Goal: Transaction & Acquisition: Subscribe to service/newsletter

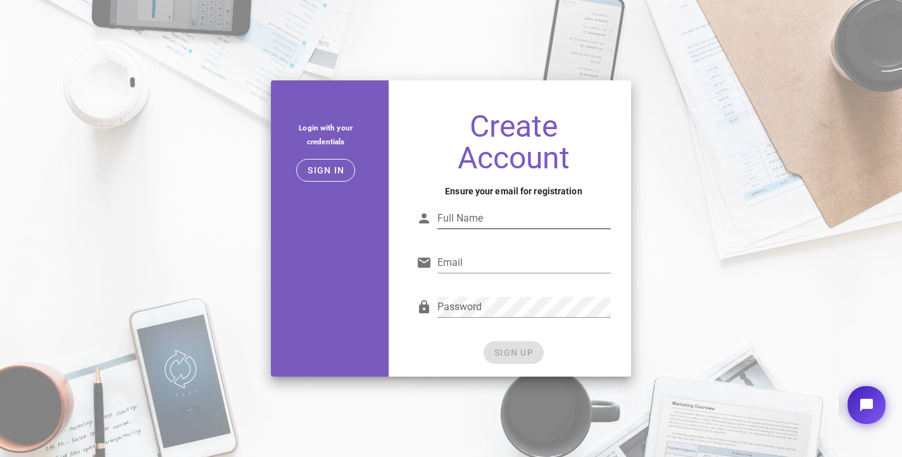
click at [466, 220] on div "Full Name" at bounding box center [525, 218] width 174 height 20
click at [450, 282] on div at bounding box center [525, 282] width 174 height 9
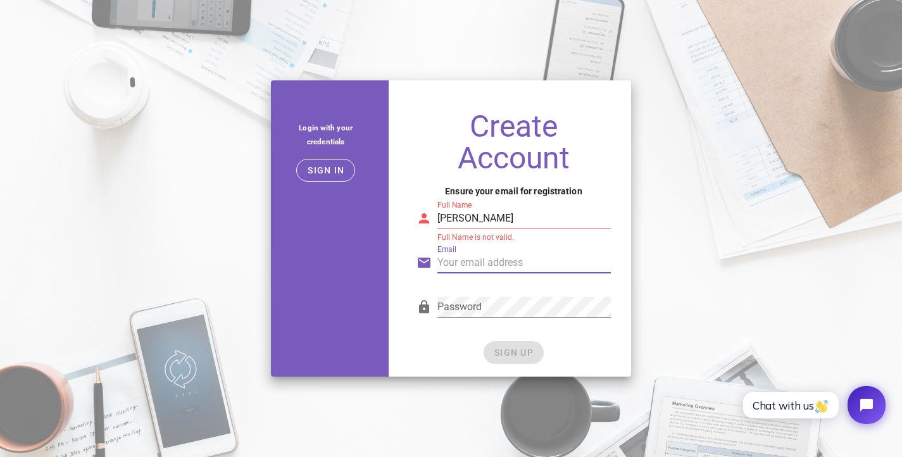
click at [450, 267] on input "Email" at bounding box center [525, 263] width 174 height 20
click at [469, 215] on input "lucas" at bounding box center [525, 218] width 174 height 20
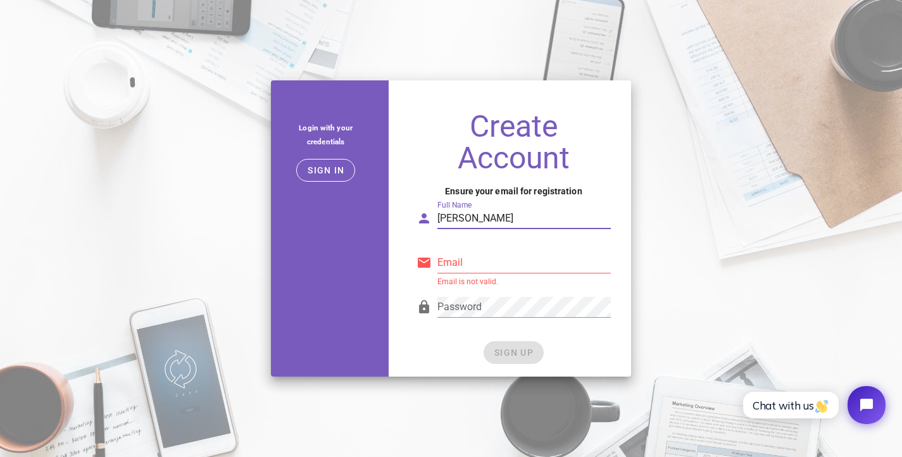
type input "lucas Tamere"
click at [463, 257] on input "Email" at bounding box center [525, 263] width 174 height 20
type input "lucasb69300@gmail.com"
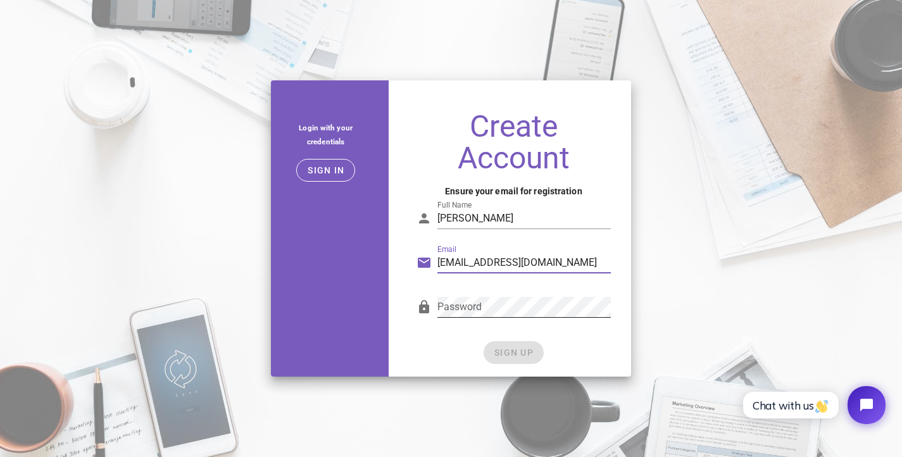
click at [477, 312] on div "Password" at bounding box center [525, 307] width 174 height 20
click at [531, 348] on span "SIGN UP" at bounding box center [514, 353] width 40 height 10
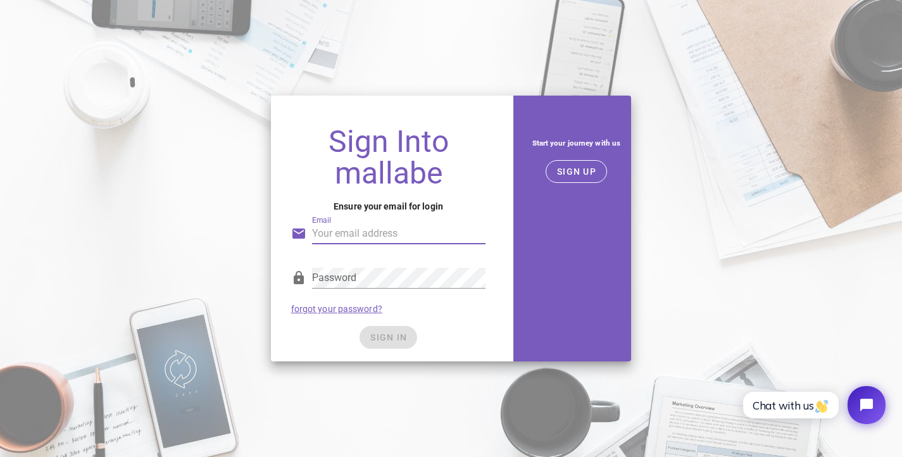
click at [368, 227] on input "Email" at bounding box center [399, 234] width 174 height 20
type input "lucasb69300@gmail.com"
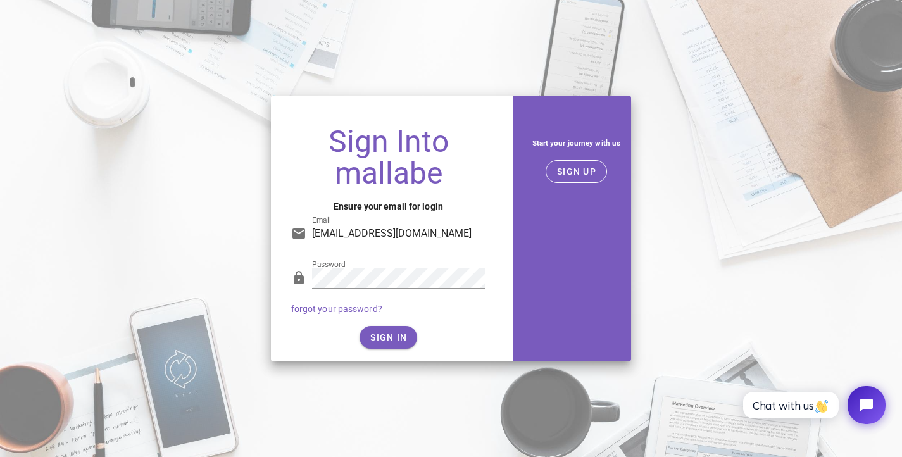
click at [401, 338] on div "SIGN IN" at bounding box center [388, 337] width 195 height 23
click at [401, 338] on span "SIGN IN" at bounding box center [388, 337] width 37 height 10
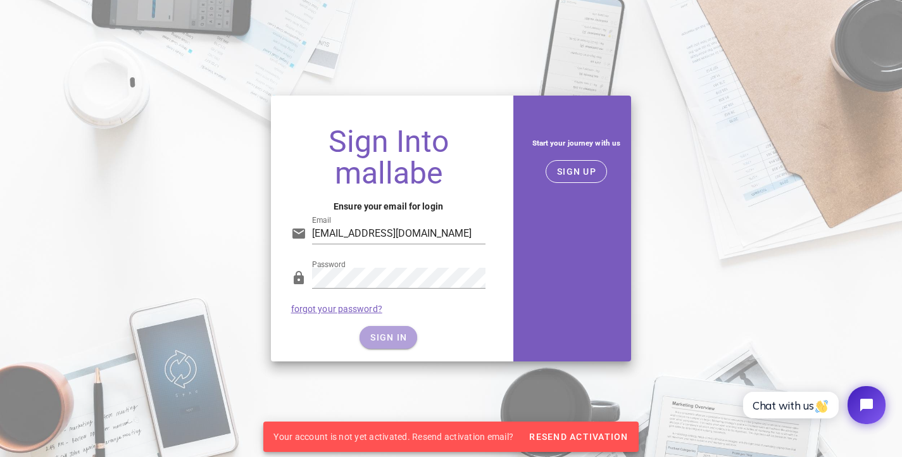
click at [401, 338] on span "SIGN IN" at bounding box center [388, 337] width 37 height 10
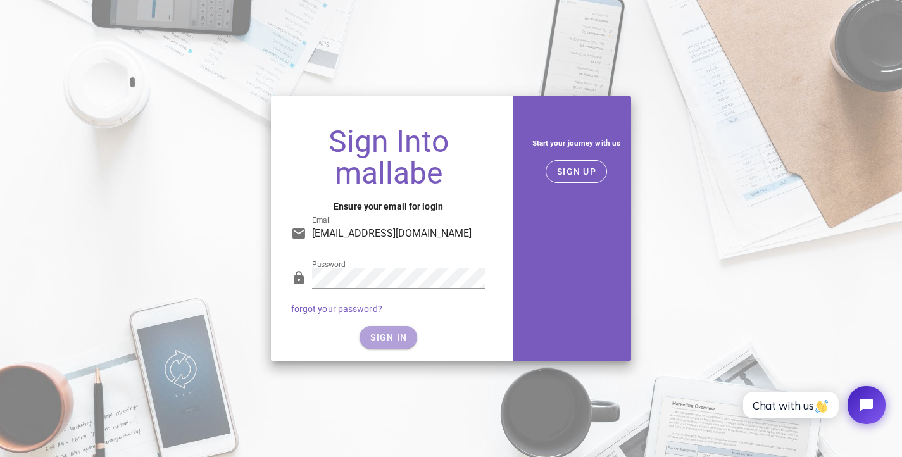
click at [401, 338] on span "SIGN IN" at bounding box center [388, 337] width 37 height 10
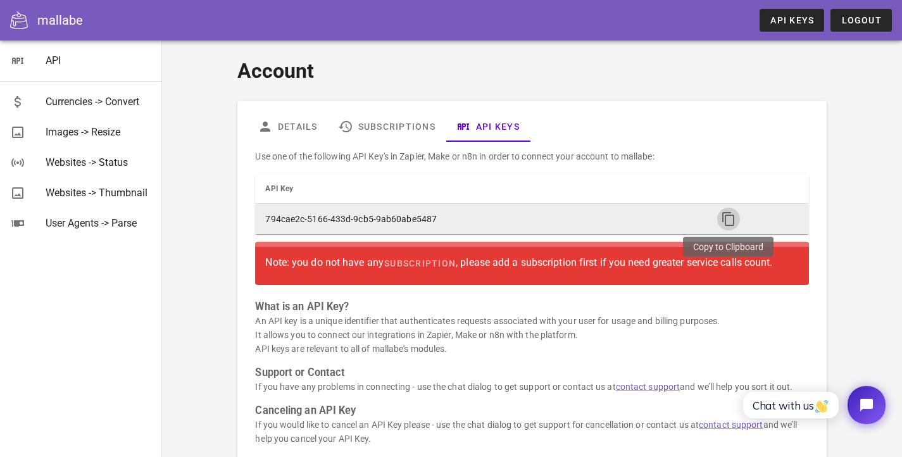
click at [726, 218] on icon "button" at bounding box center [728, 219] width 15 height 15
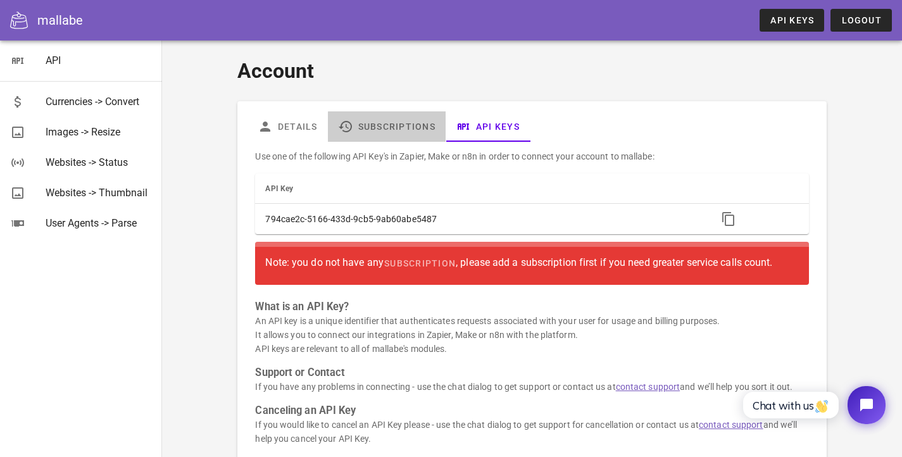
click at [374, 121] on link "Subscriptions" at bounding box center [387, 126] width 118 height 30
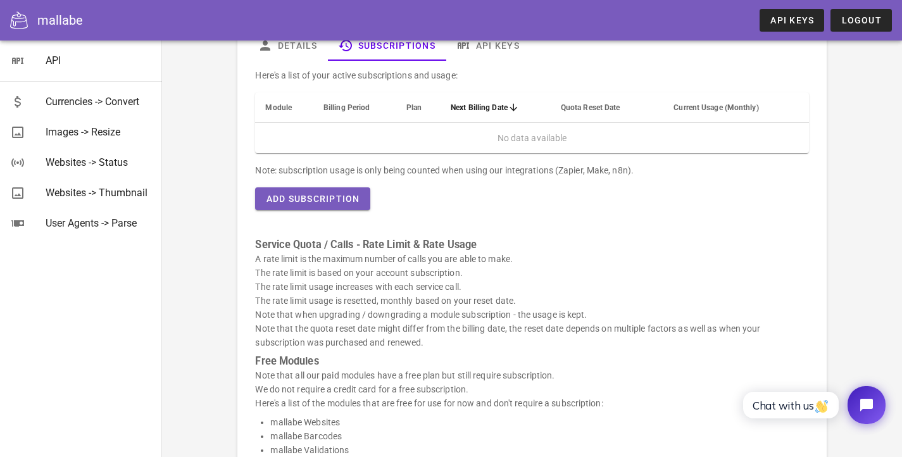
scroll to position [89, 0]
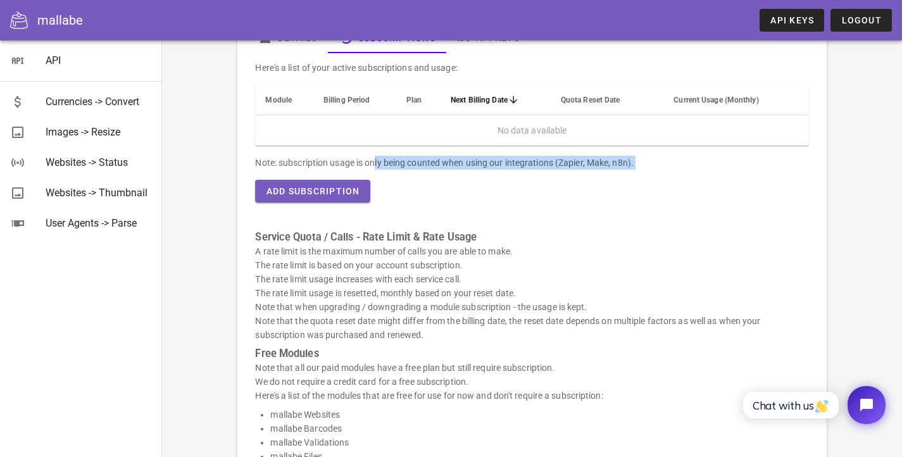
drag, startPoint x: 285, startPoint y: 161, endPoint x: 529, endPoint y: 170, distance: 244.0
click at [529, 170] on div "Here's a list of your active subscriptions and usage: Module Billing Period Pla…" at bounding box center [532, 346] width 569 height 586
click at [478, 194] on div "Here's a list of your active subscriptions and usage: Module Billing Period Pla…" at bounding box center [532, 346] width 569 height 586
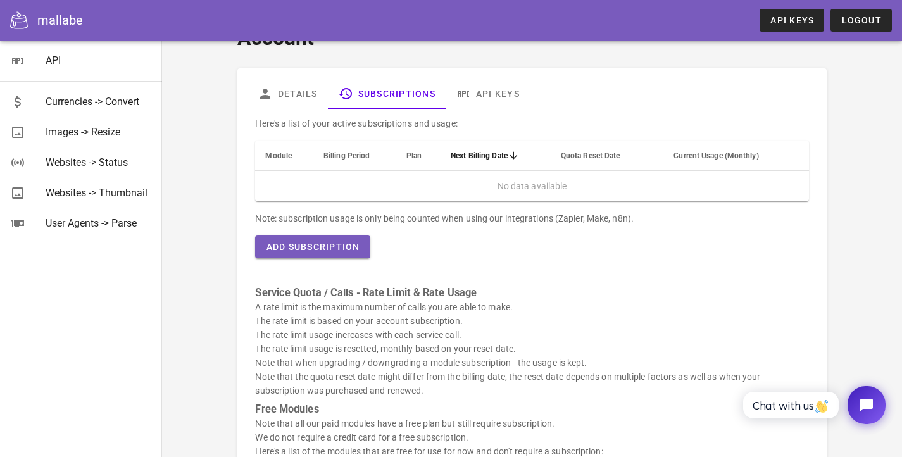
scroll to position [32, 0]
click at [319, 250] on span "Add Subscription" at bounding box center [312, 248] width 94 height 10
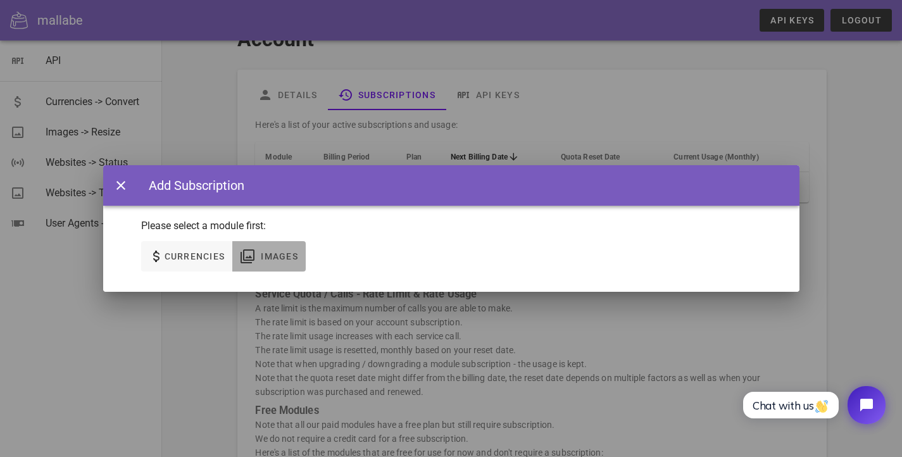
click at [270, 253] on span "Images" at bounding box center [279, 256] width 38 height 10
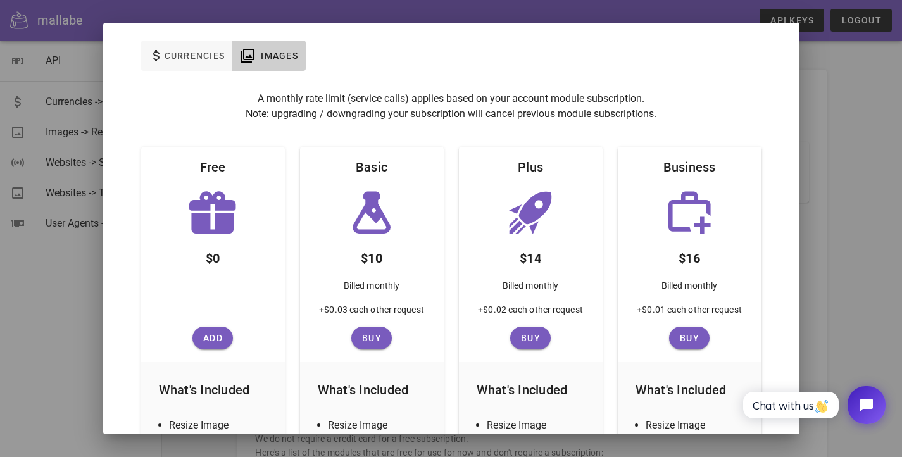
scroll to position [0, 0]
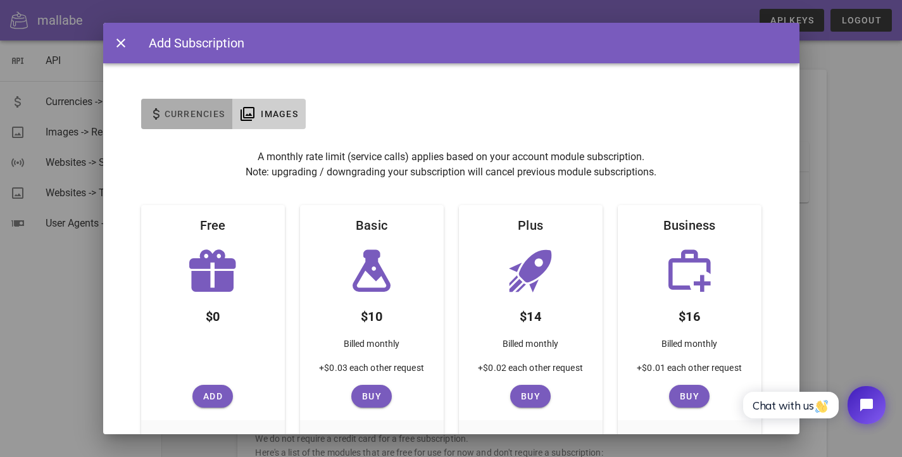
click at [203, 118] on span "Currencies" at bounding box center [194, 114] width 61 height 10
click at [264, 113] on span "Images" at bounding box center [279, 114] width 38 height 10
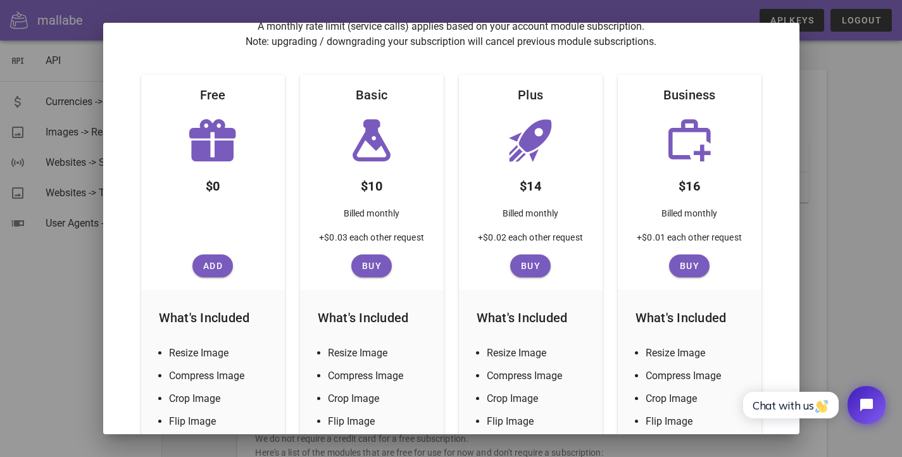
scroll to position [148, 0]
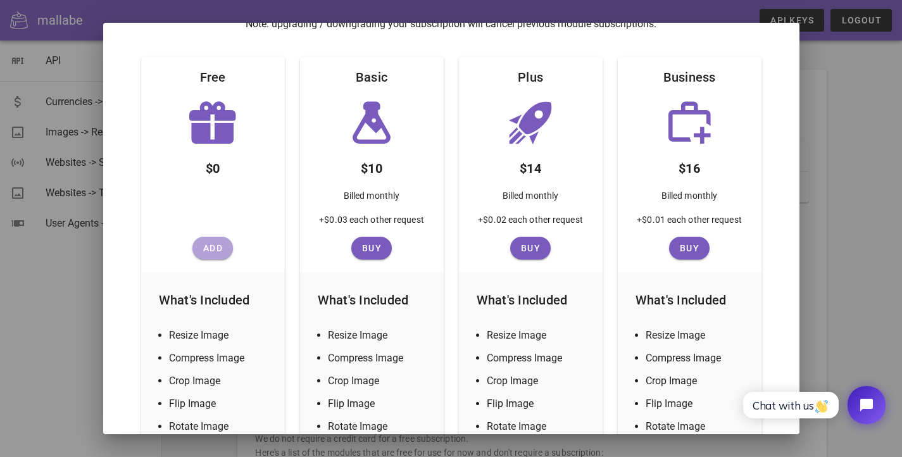
click at [212, 251] on span "Add" at bounding box center [213, 248] width 30 height 10
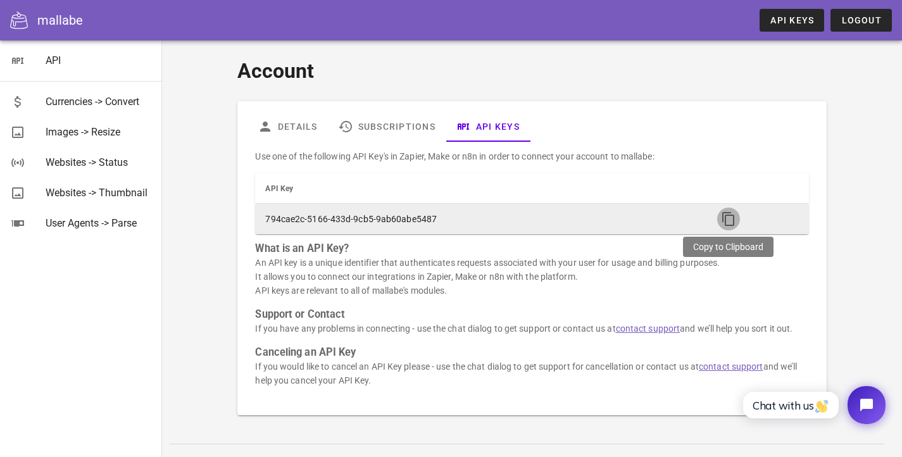
click at [728, 222] on icon "button" at bounding box center [728, 219] width 15 height 15
